Goal: Task Accomplishment & Management: Manage account settings

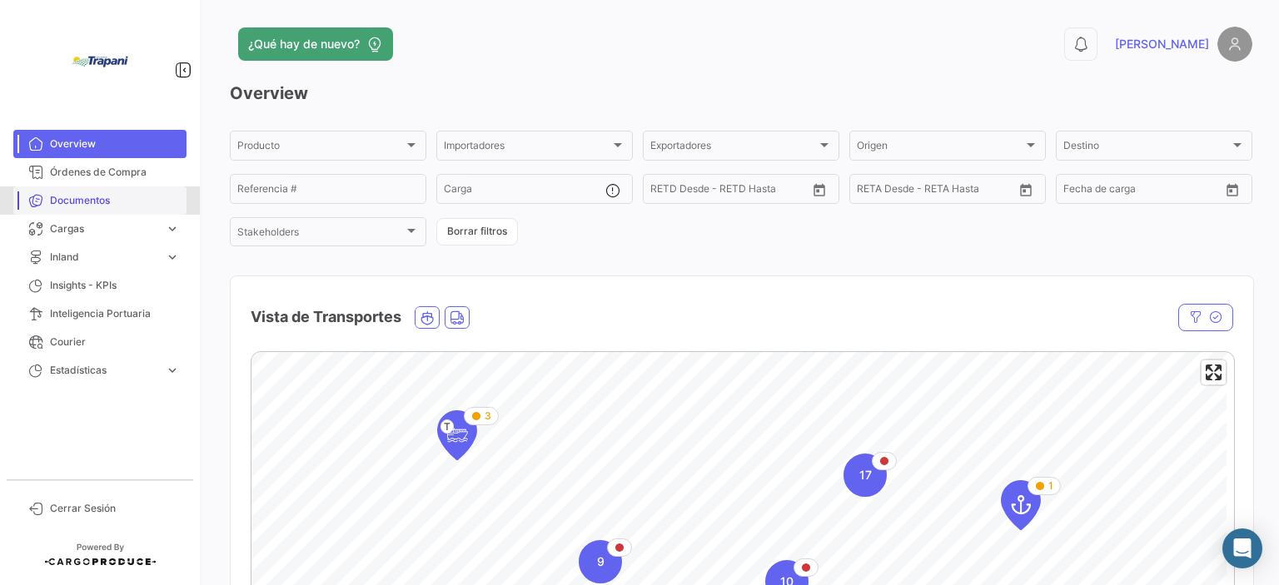
click at [123, 206] on span "Documentos" at bounding box center [115, 200] width 130 height 15
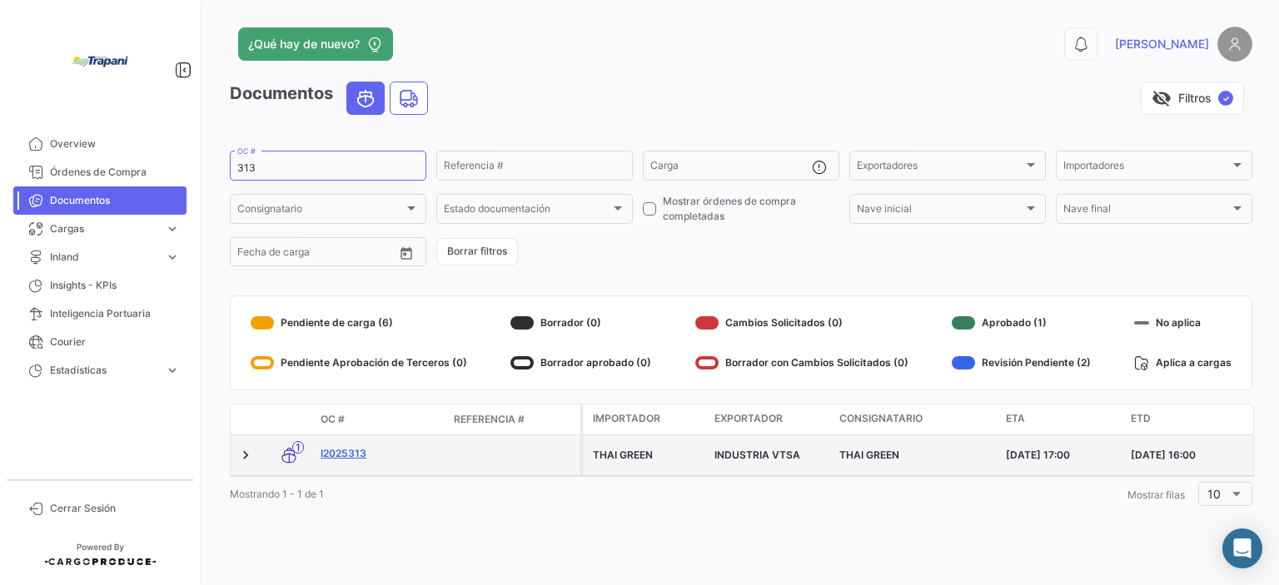
click at [366, 448] on link "I2025313" at bounding box center [381, 453] width 120 height 15
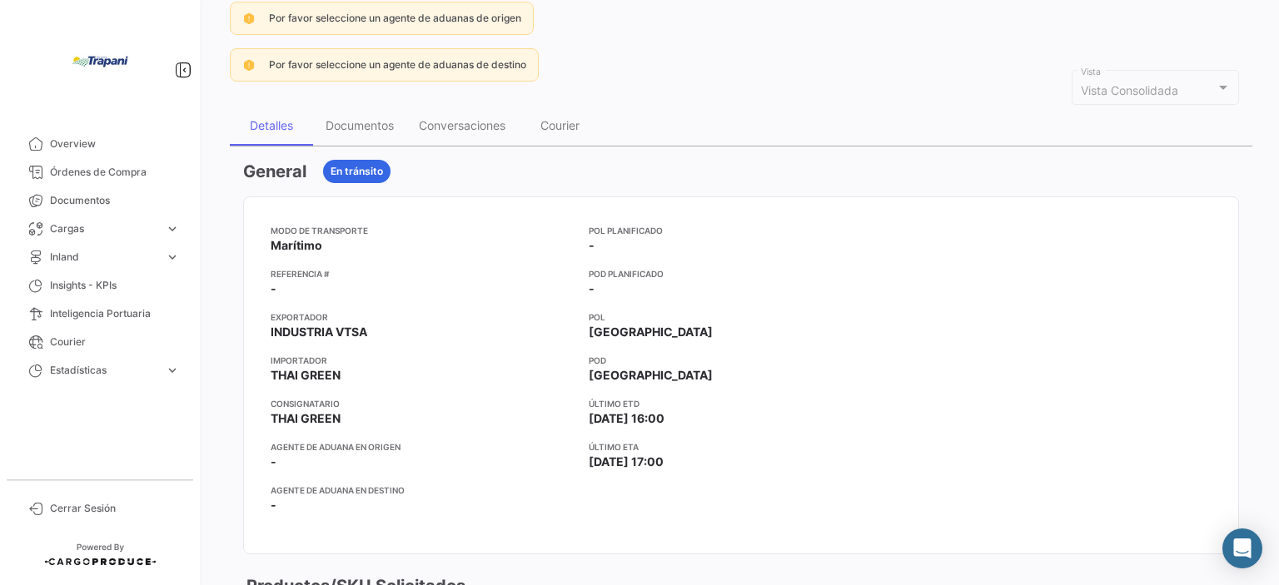
scroll to position [167, 0]
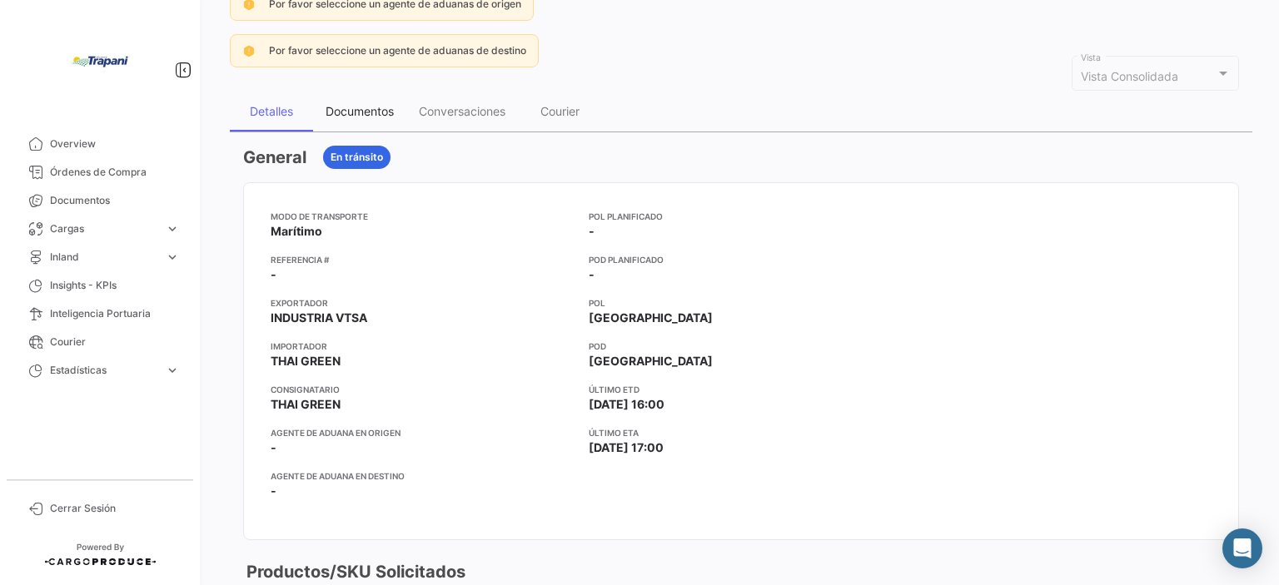
click at [340, 93] on div "Documentos" at bounding box center [359, 112] width 93 height 40
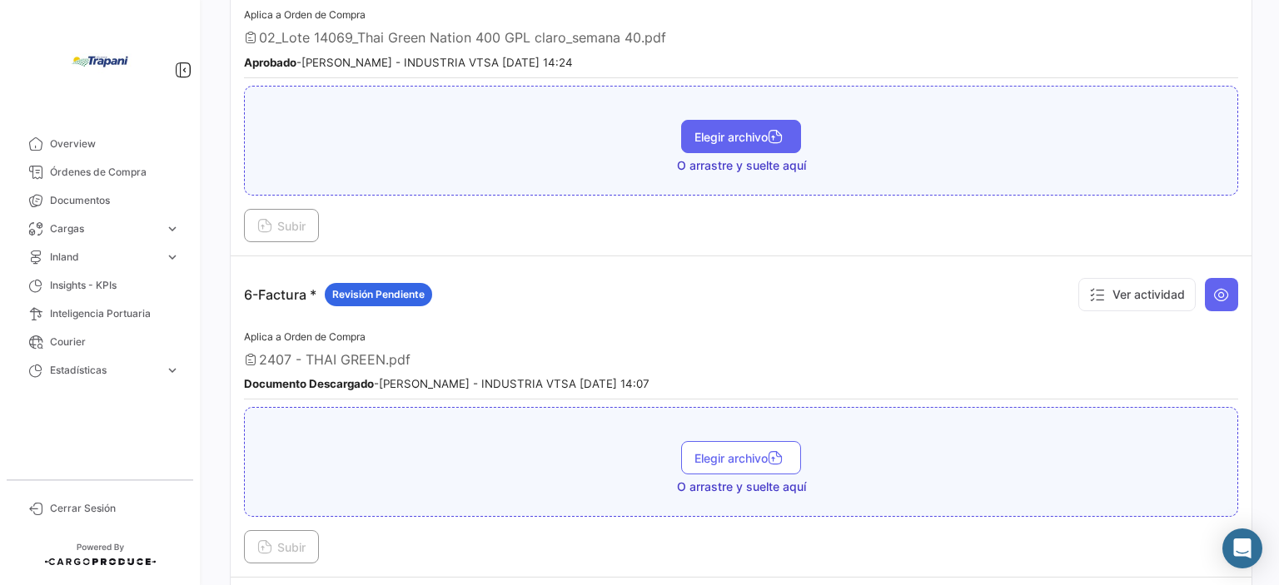
scroll to position [1582, 0]
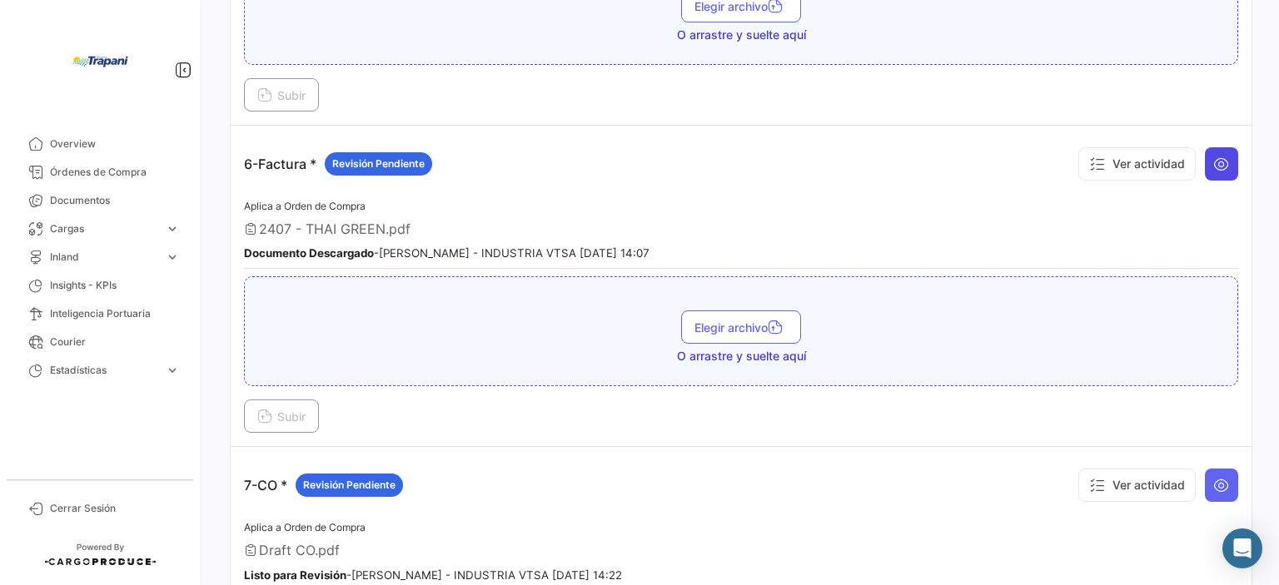
click at [1213, 157] on icon at bounding box center [1221, 164] width 17 height 17
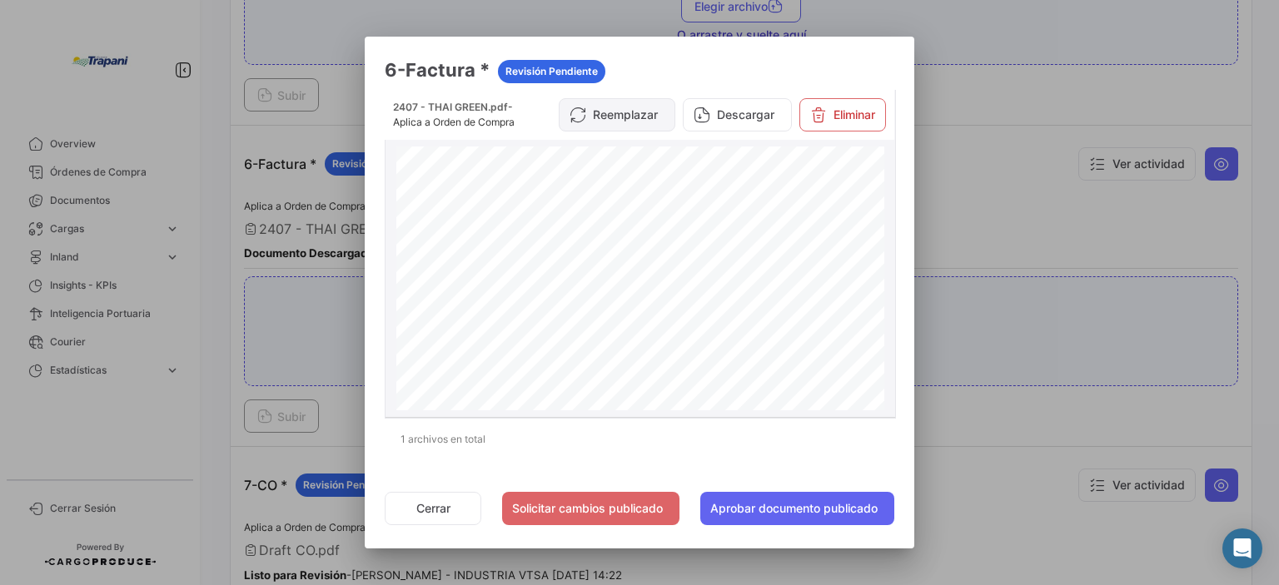
click at [629, 125] on button "Reemplazar" at bounding box center [617, 114] width 117 height 33
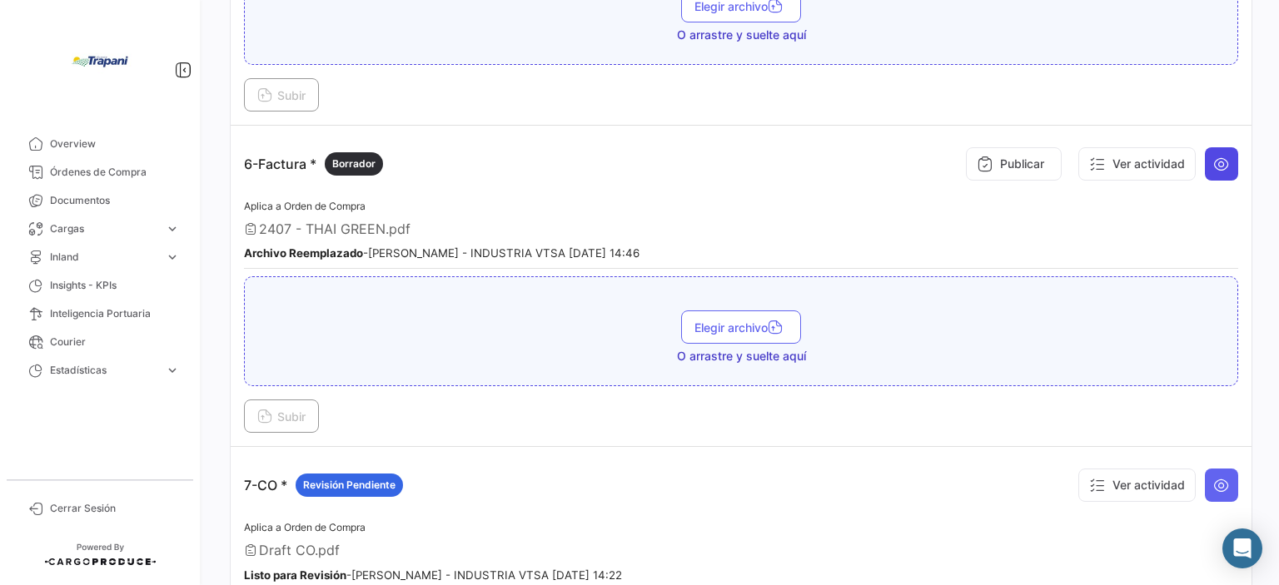
click at [1213, 156] on icon at bounding box center [1221, 164] width 17 height 17
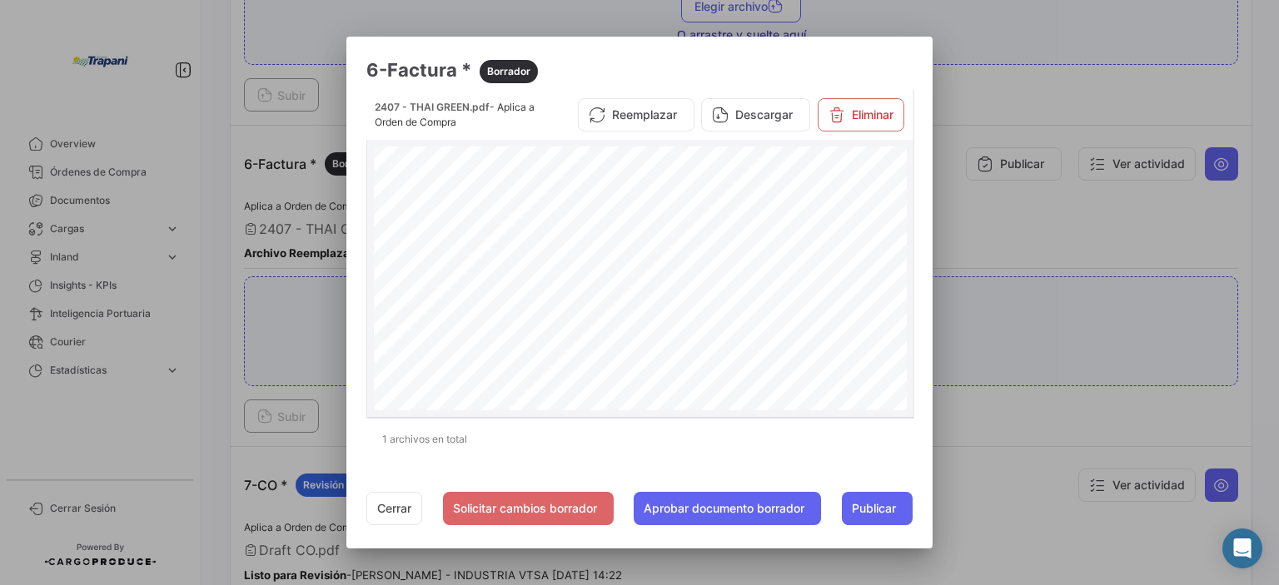
scroll to position [0, 0]
click at [893, 510] on span "Publicar" at bounding box center [874, 508] width 44 height 17
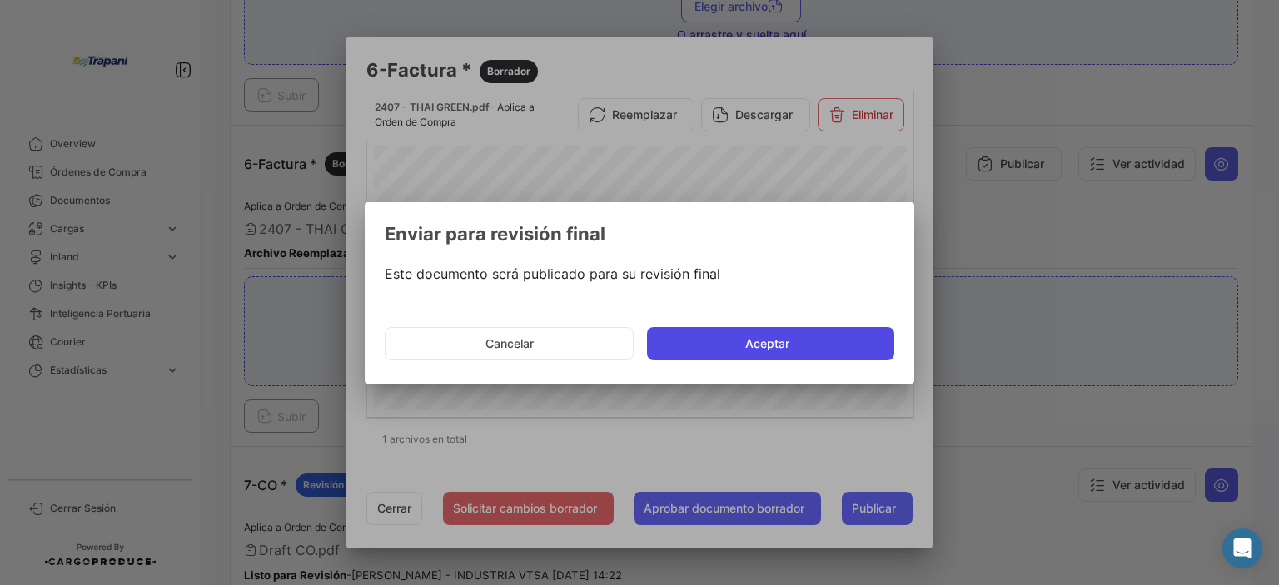
click at [735, 351] on button "Aceptar" at bounding box center [770, 343] width 247 height 33
